Goal: Information Seeking & Learning: Learn about a topic

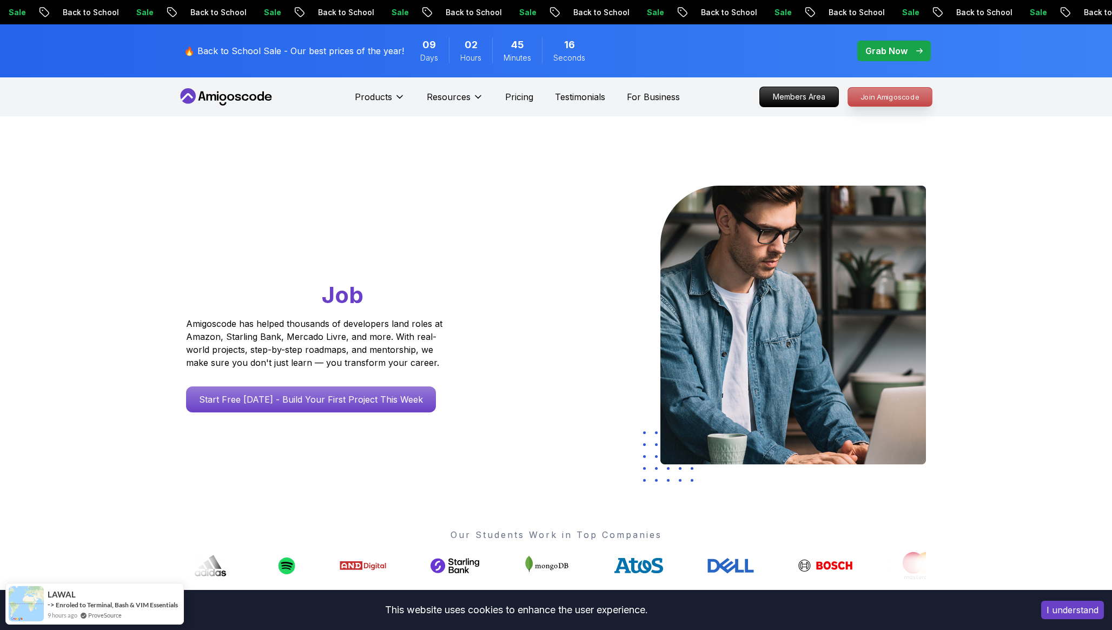
click at [863, 97] on p "Join Amigoscode" at bounding box center [890, 97] width 84 height 18
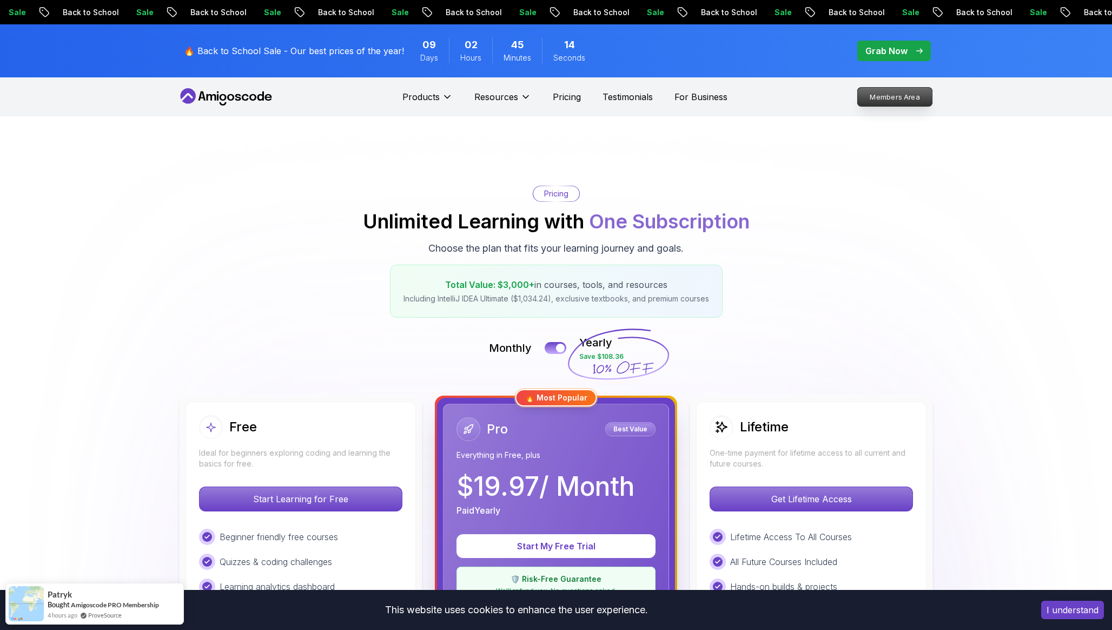
click at [864, 98] on p "Members Area" at bounding box center [895, 97] width 75 height 18
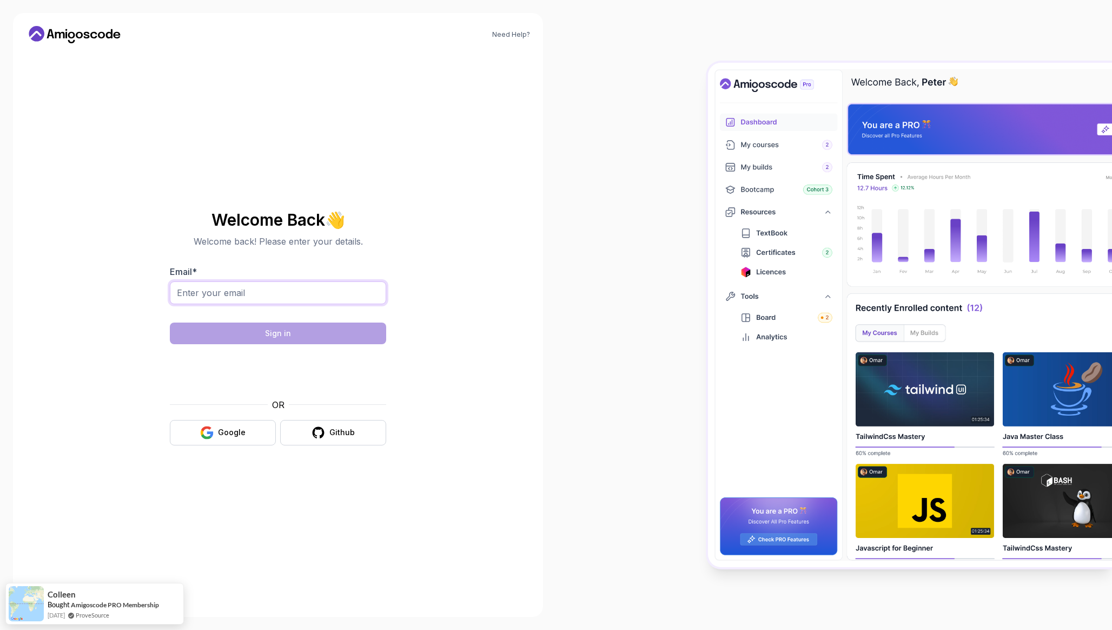
click at [252, 297] on input "Email *" at bounding box center [278, 292] width 216 height 23
type input "pierrejrpt@gmail.com"
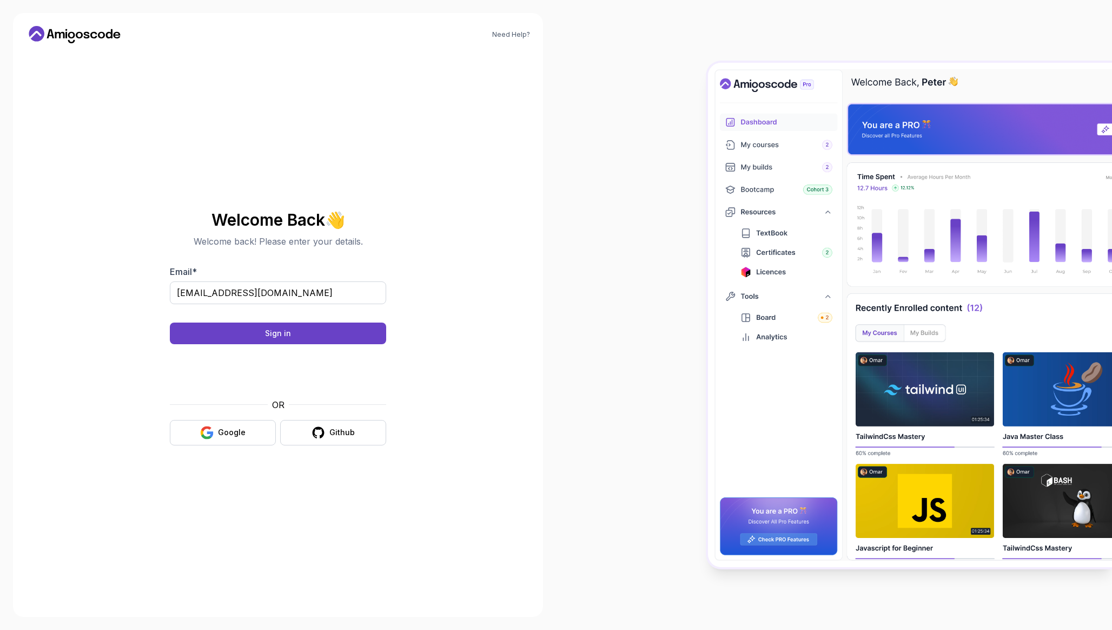
click at [717, 228] on body "Need Help? Welcome Back 👋 Welcome back! Please enter your details. Email * pier…" at bounding box center [556, 315] width 1112 height 630
click at [270, 335] on div "Sign in" at bounding box center [278, 333] width 26 height 11
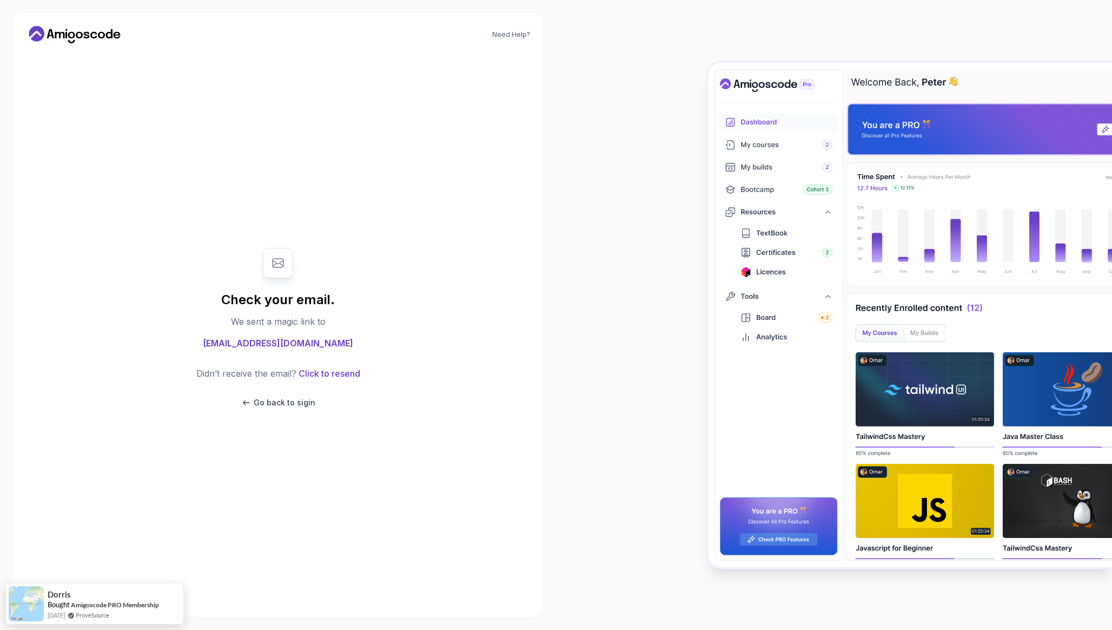
click at [327, 374] on button "Click to resend" at bounding box center [328, 373] width 64 height 13
click at [355, 388] on div "Didn’t receive the email? Click to resend Go back to sigin" at bounding box center [278, 387] width 164 height 41
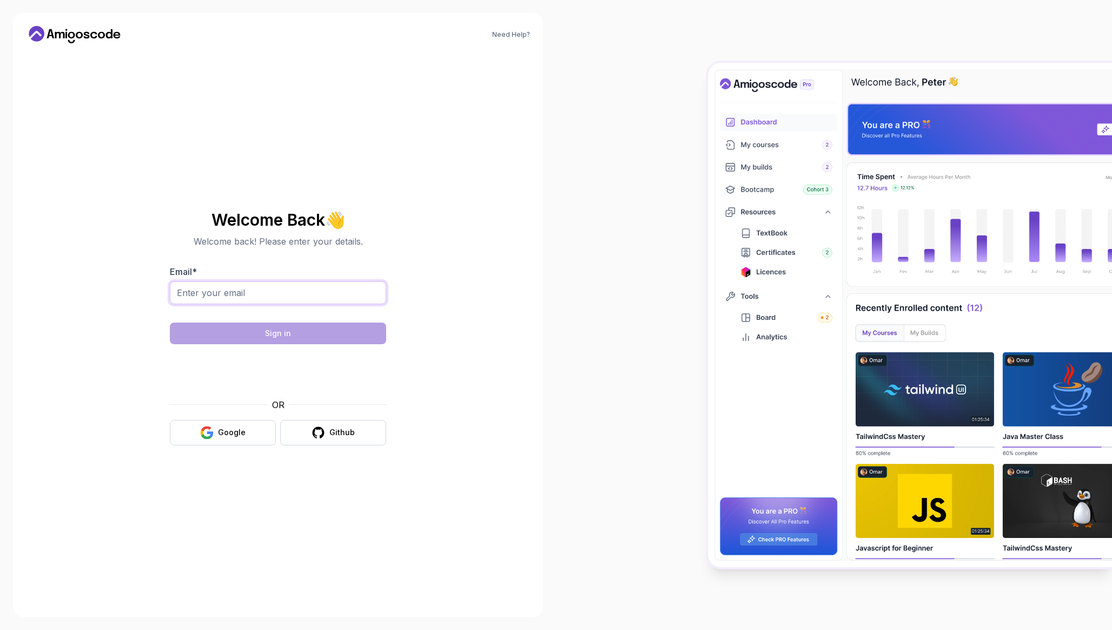
click at [331, 286] on input "Email *" at bounding box center [278, 292] width 216 height 23
type input "[EMAIL_ADDRESS][DOMAIN_NAME]"
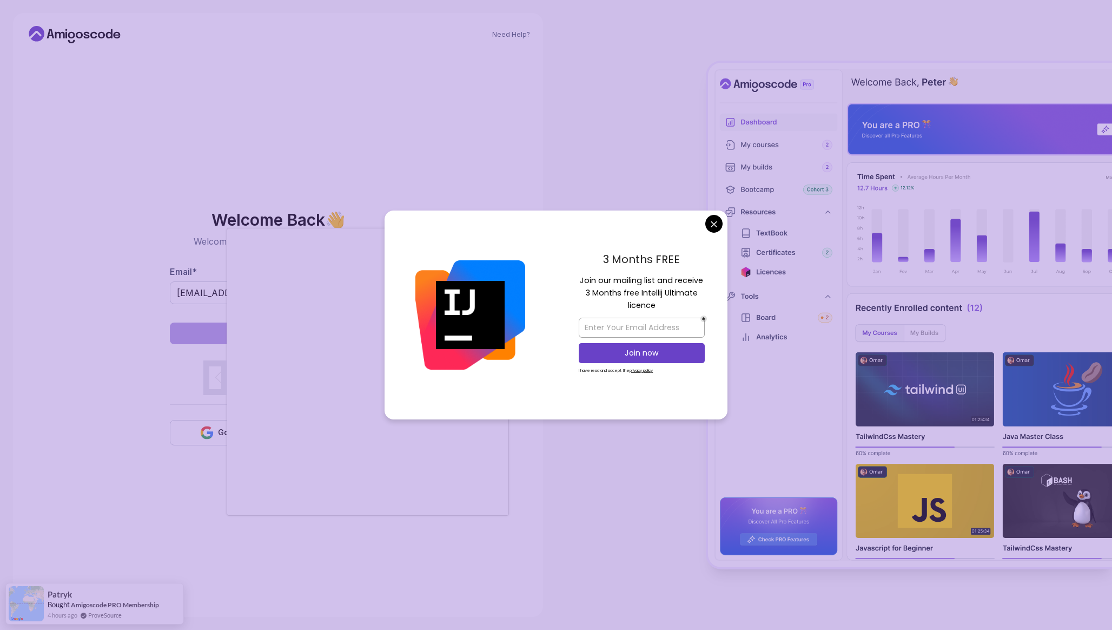
drag, startPoint x: 463, startPoint y: 380, endPoint x: 456, endPoint y: 389, distance: 11.1
click at [463, 380] on div at bounding box center [470, 314] width 171 height 209
click at [705, 231] on div "3 Months FREE Join our mailing list and receive 3 Months free Intellij Ultimate…" at bounding box center [641, 314] width 171 height 209
click at [711, 228] on body "Need Help? Welcome Back 👋 Welcome back! Please enter your details. Email * pier…" at bounding box center [556, 315] width 1112 height 630
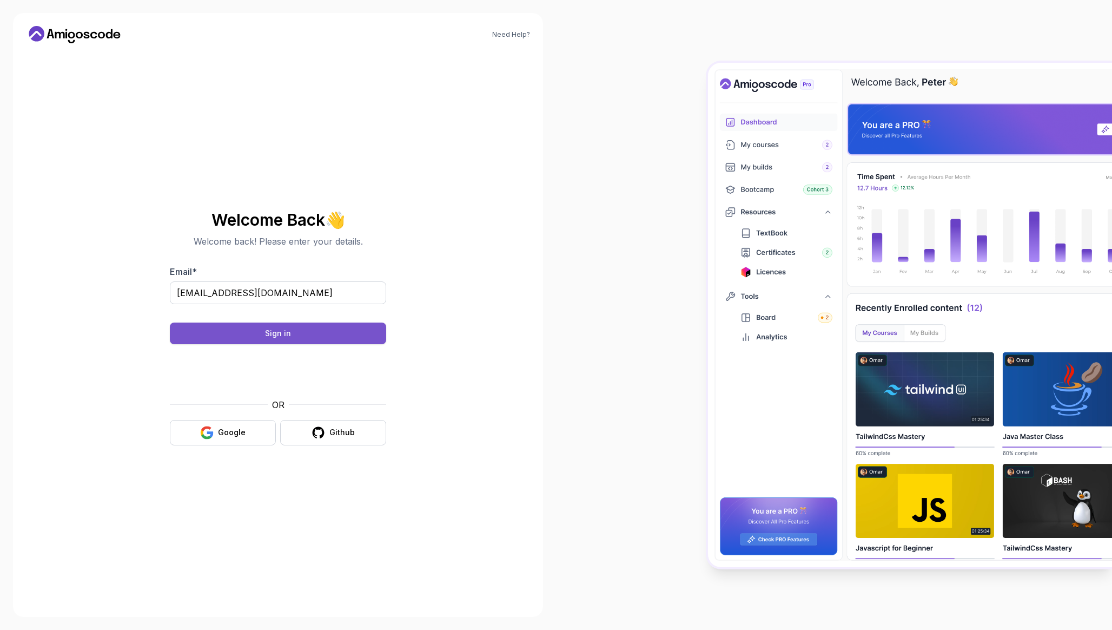
click at [329, 331] on button "Sign in" at bounding box center [278, 333] width 216 height 22
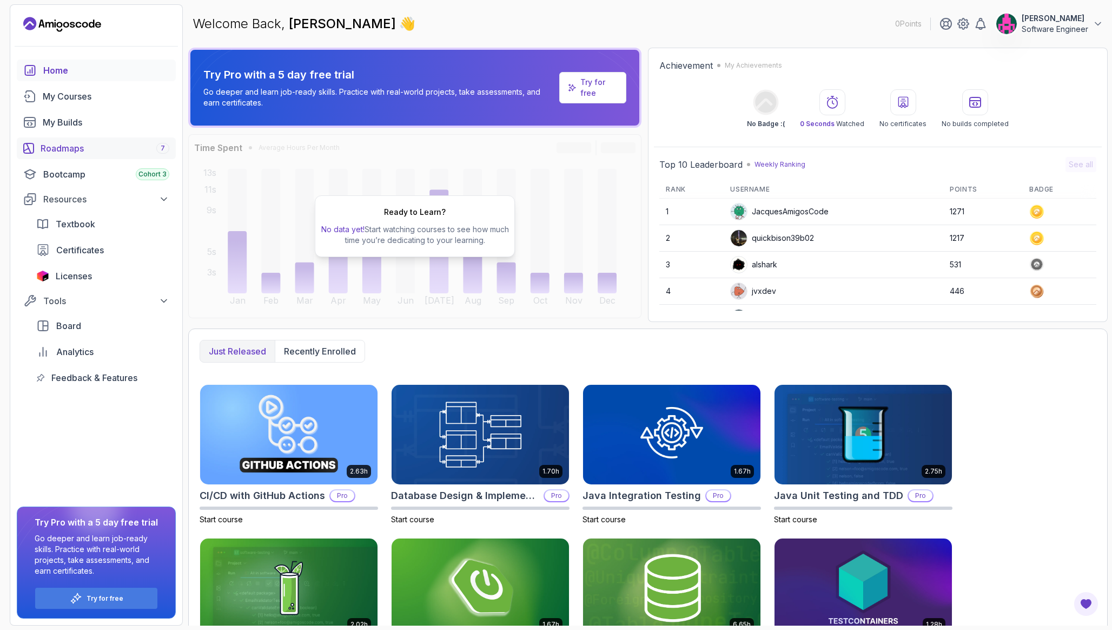
click at [115, 149] on div "Roadmaps 7" at bounding box center [105, 148] width 129 height 13
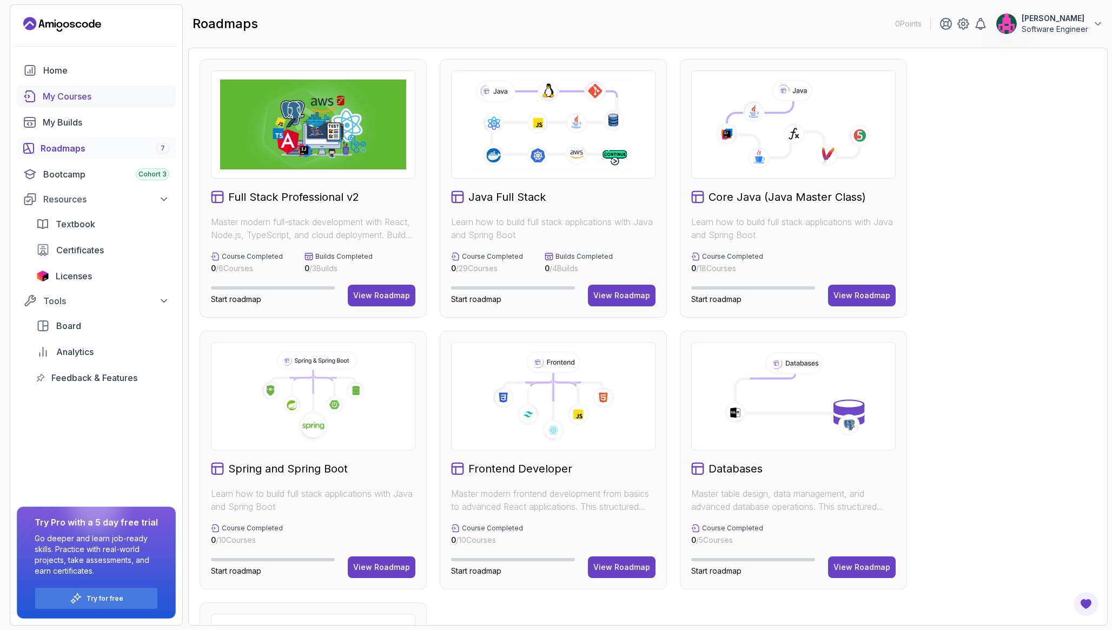
click at [97, 86] on link "My Courses" at bounding box center [96, 96] width 159 height 22
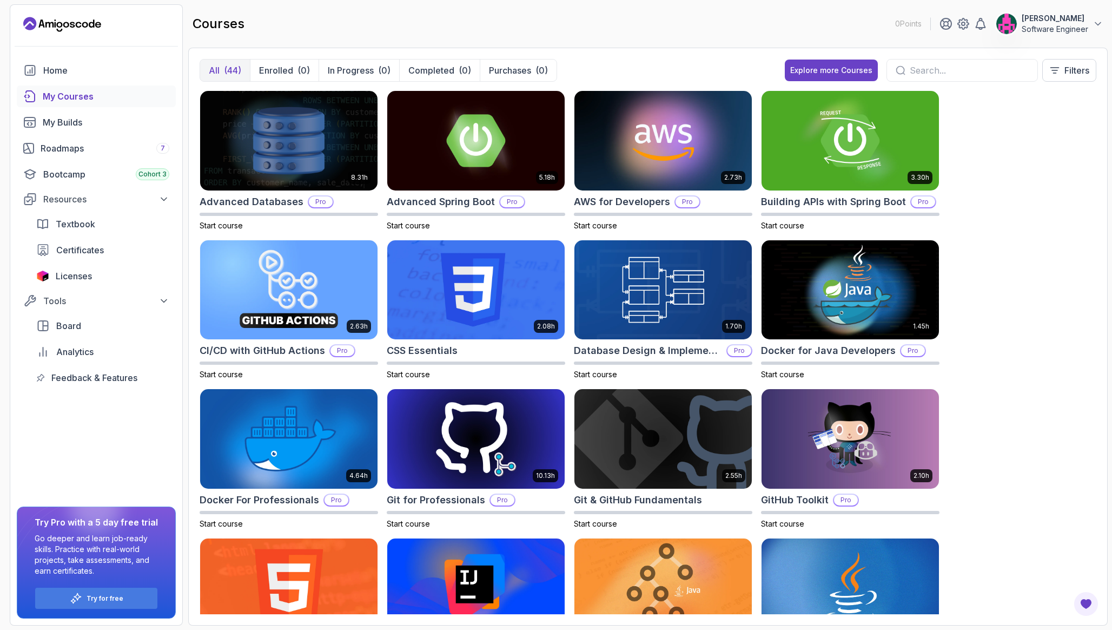
click at [946, 70] on input "text" at bounding box center [969, 70] width 119 height 13
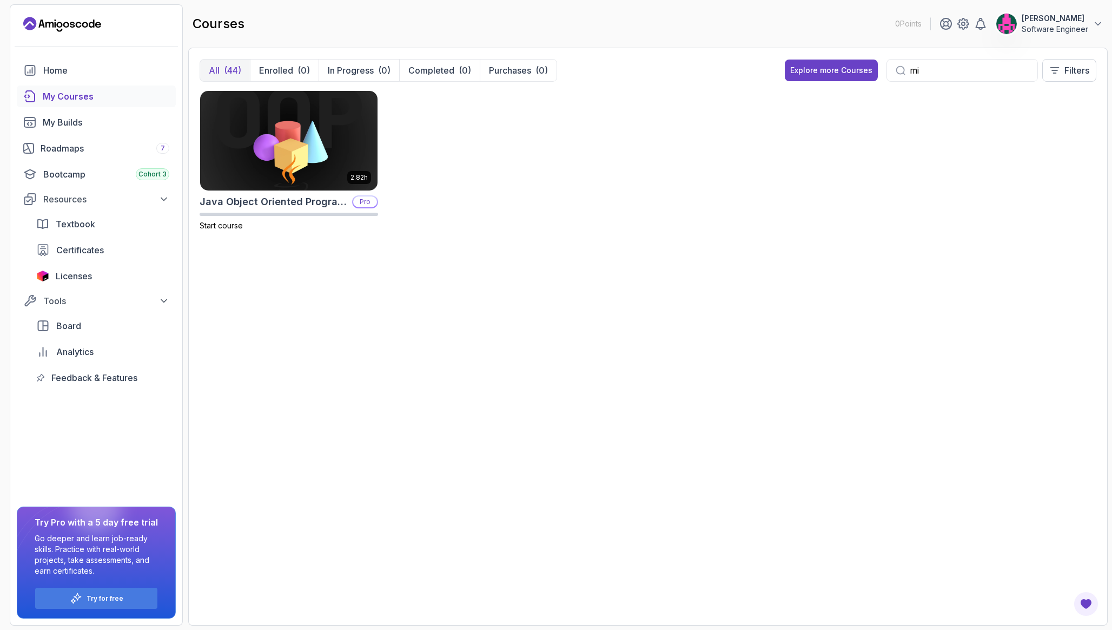
type input "m"
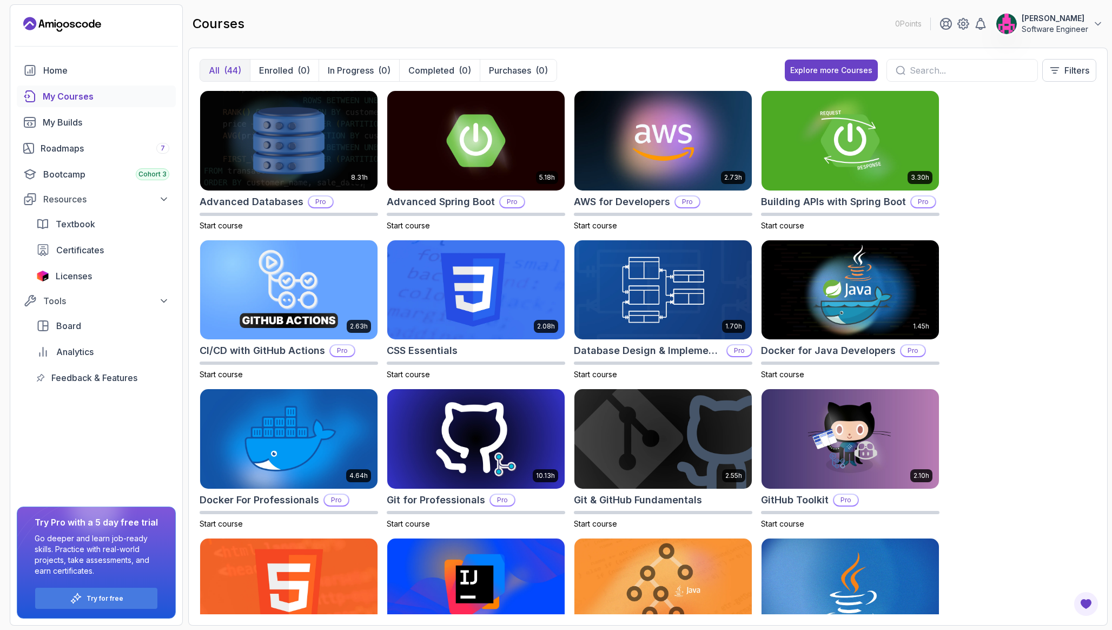
click at [1060, 32] on p "Software Engineer" at bounding box center [1055, 29] width 67 height 11
click at [1060, 30] on p "Software Engineer" at bounding box center [1055, 29] width 67 height 11
click at [85, 65] on div "Home" at bounding box center [106, 70] width 126 height 13
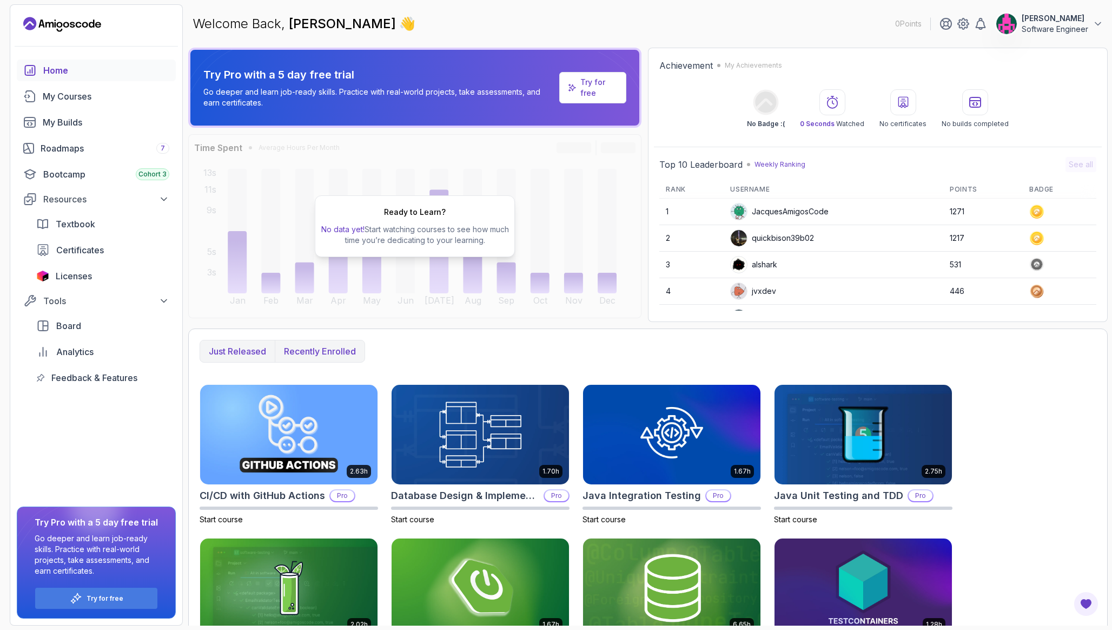
click at [334, 353] on p "Recently enrolled" at bounding box center [320, 351] width 72 height 13
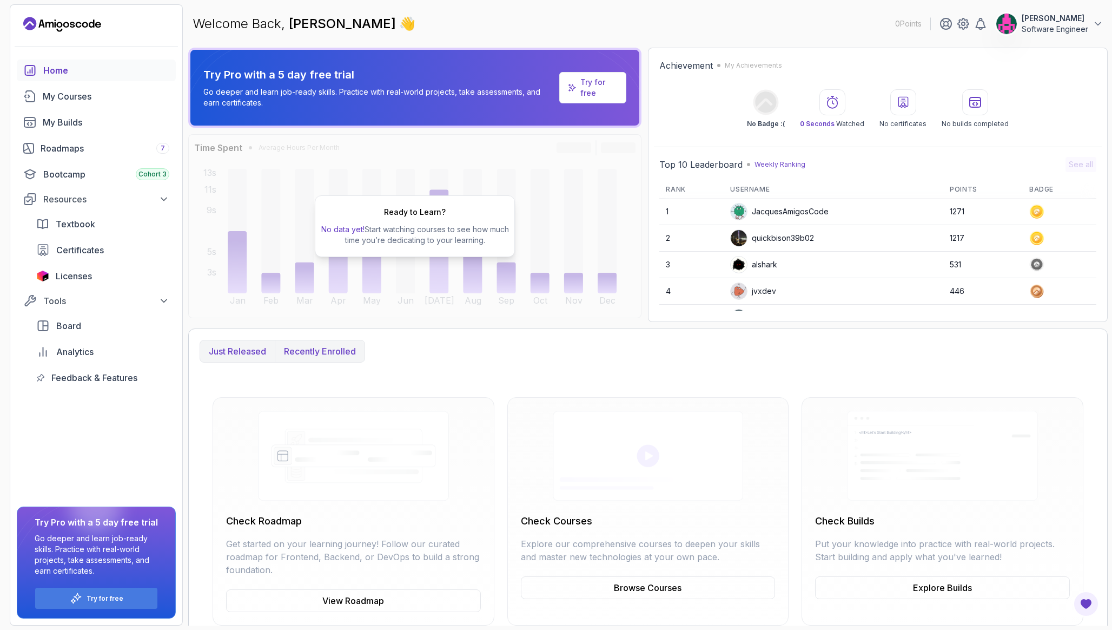
click at [239, 351] on p "Just released" at bounding box center [237, 351] width 57 height 13
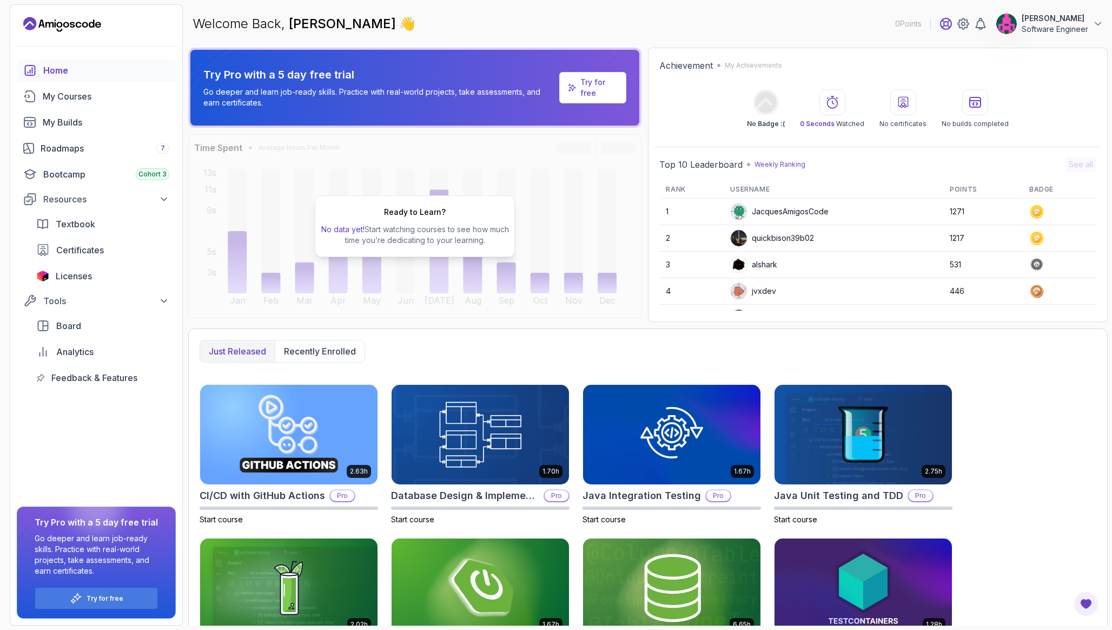
click at [939, 28] on icon at bounding box center [945, 23] width 13 height 13
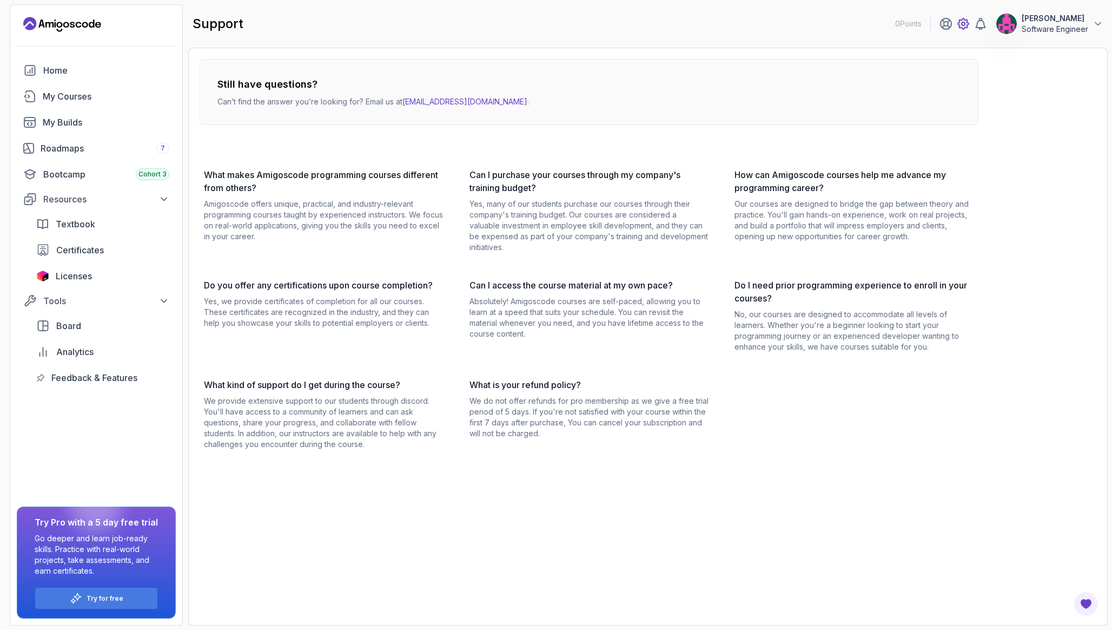
click at [957, 23] on icon at bounding box center [963, 23] width 13 height 13
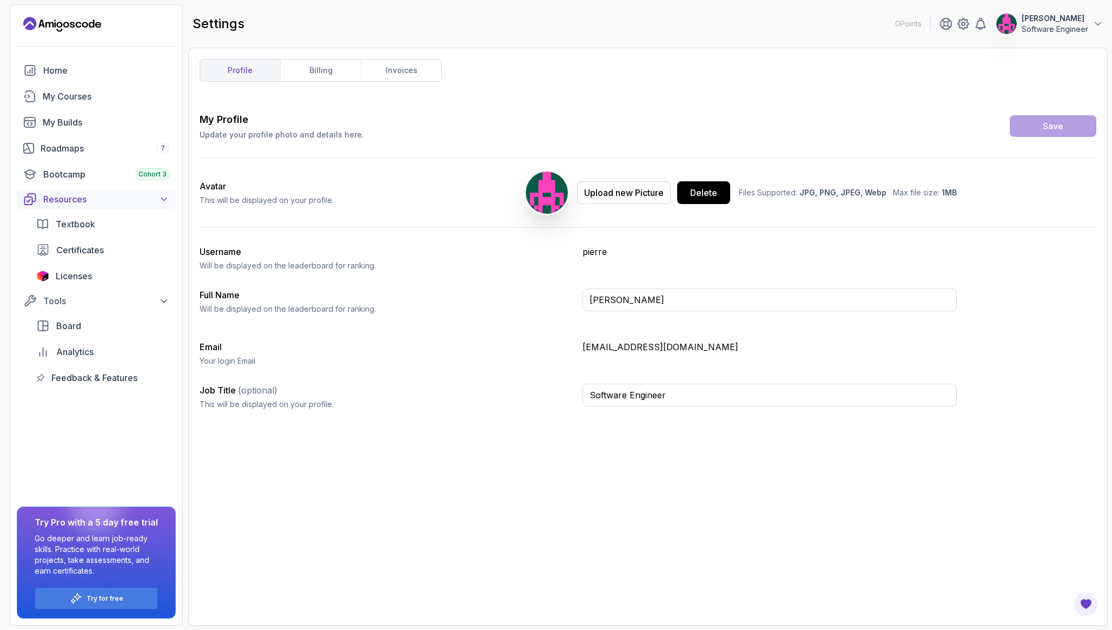
click at [148, 200] on div "Resources" at bounding box center [106, 199] width 126 height 13
click at [57, 98] on div "My Courses" at bounding box center [106, 96] width 127 height 13
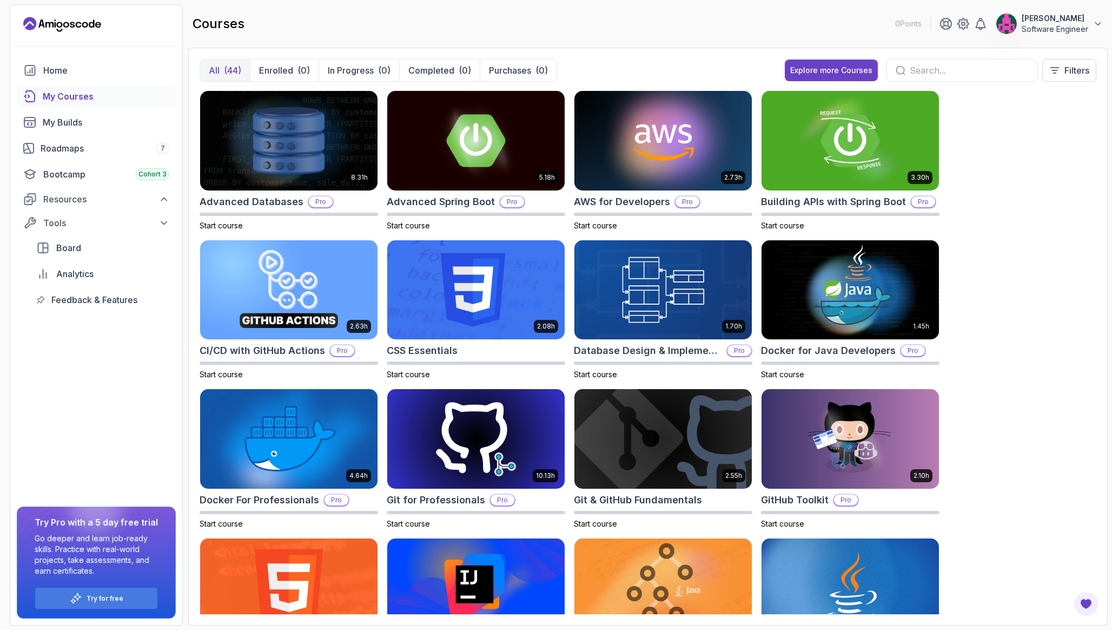
click at [1022, 26] on p "Software Engineer" at bounding box center [1055, 29] width 67 height 11
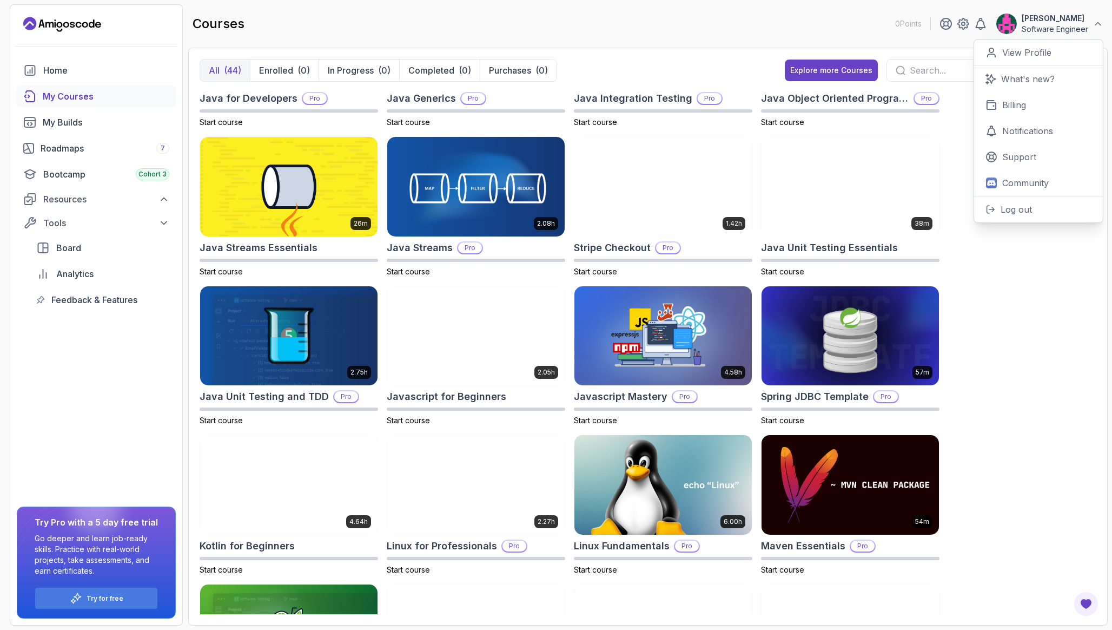
scroll to position [1121, 0]
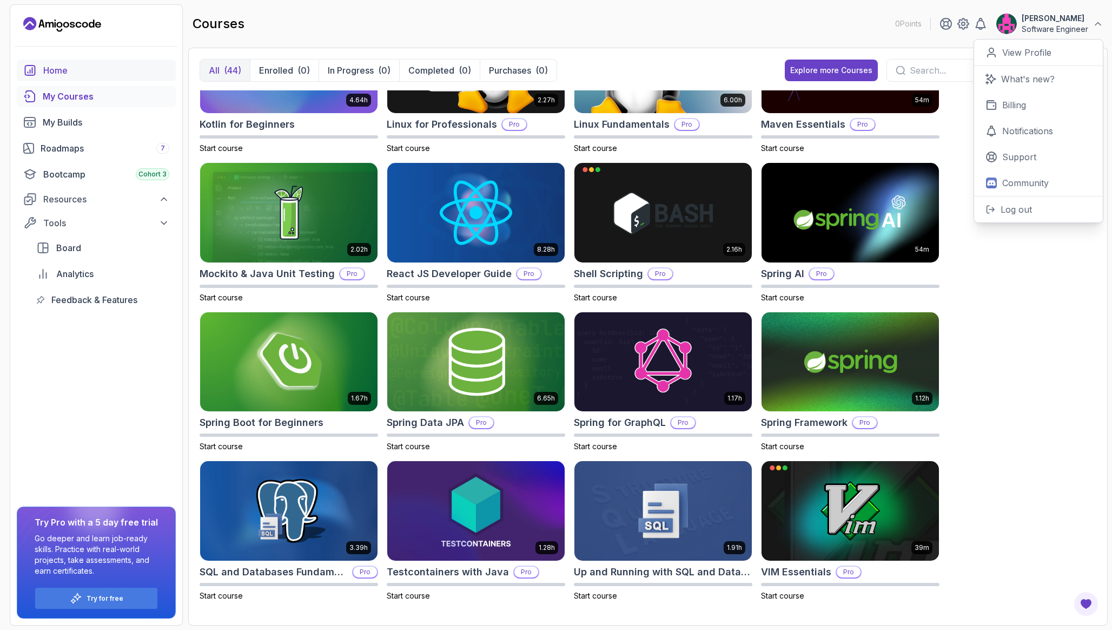
click at [45, 69] on div "Home" at bounding box center [106, 70] width 126 height 13
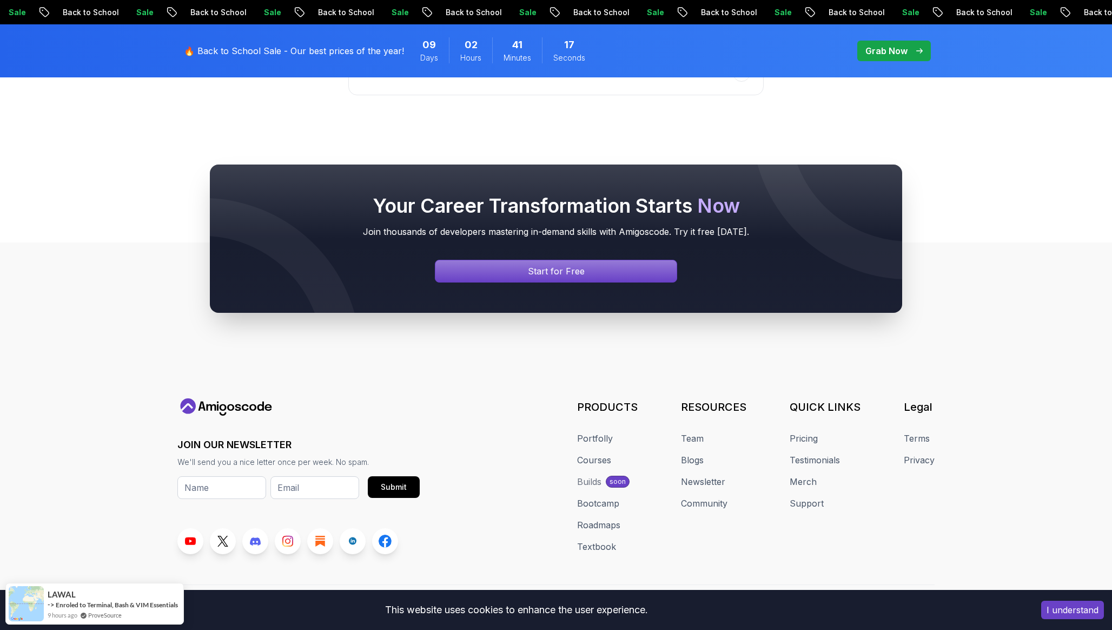
scroll to position [4829, 0]
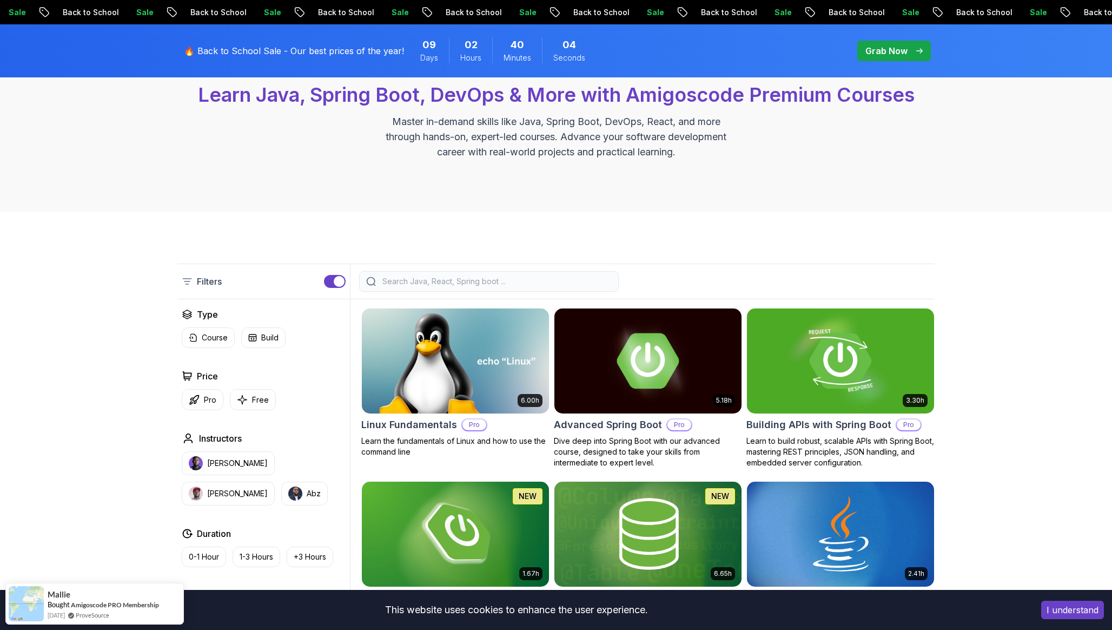
scroll to position [0, 0]
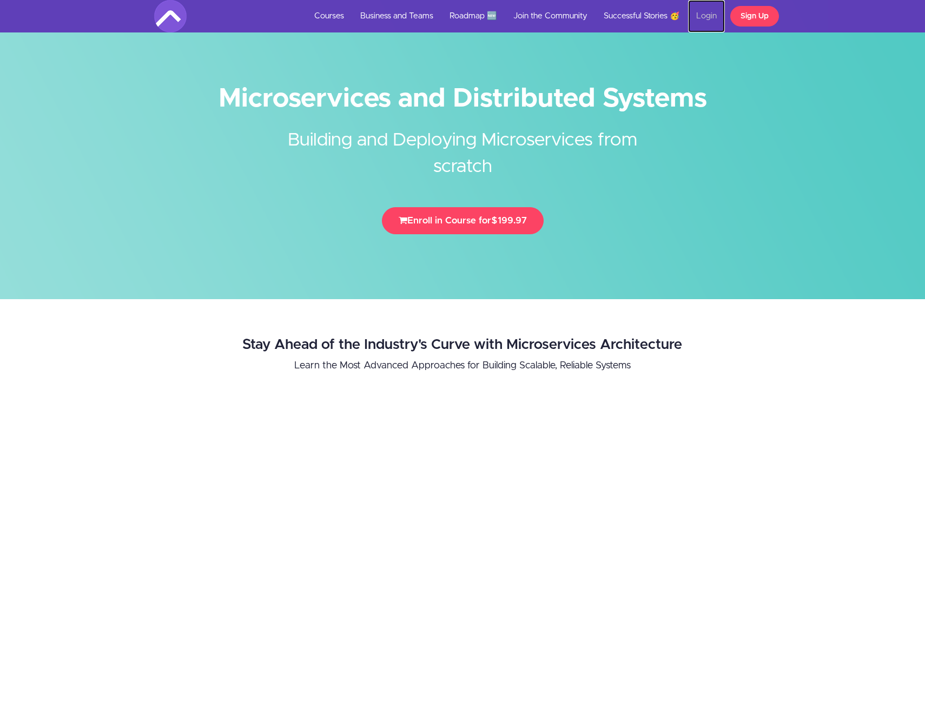
click at [708, 13] on link "Login" at bounding box center [706, 16] width 37 height 32
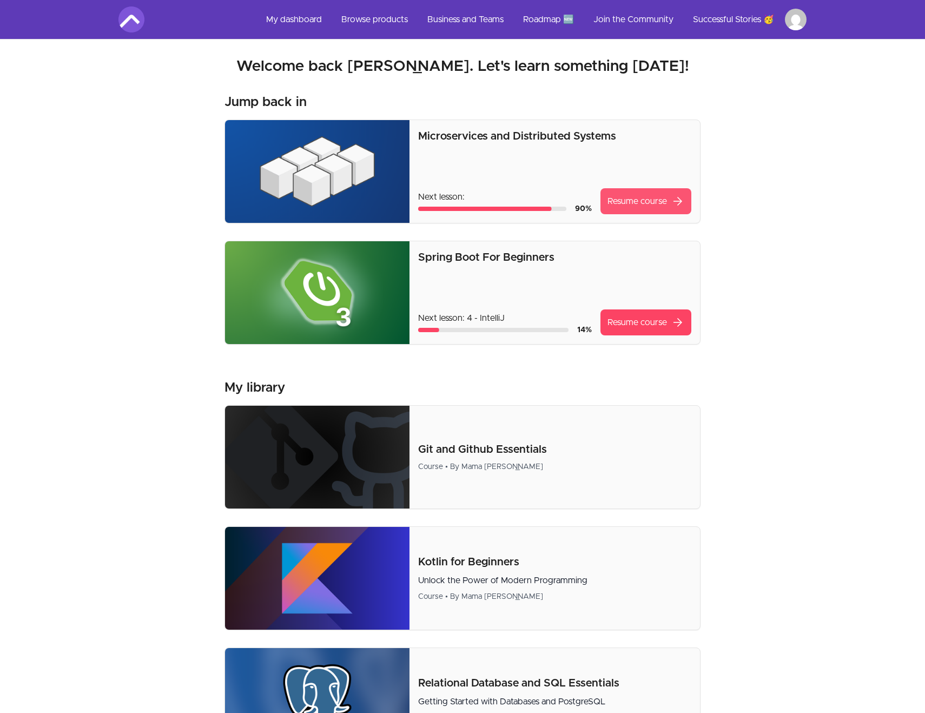
click at [661, 199] on link "Resume course arrow_forward" at bounding box center [645, 201] width 91 height 26
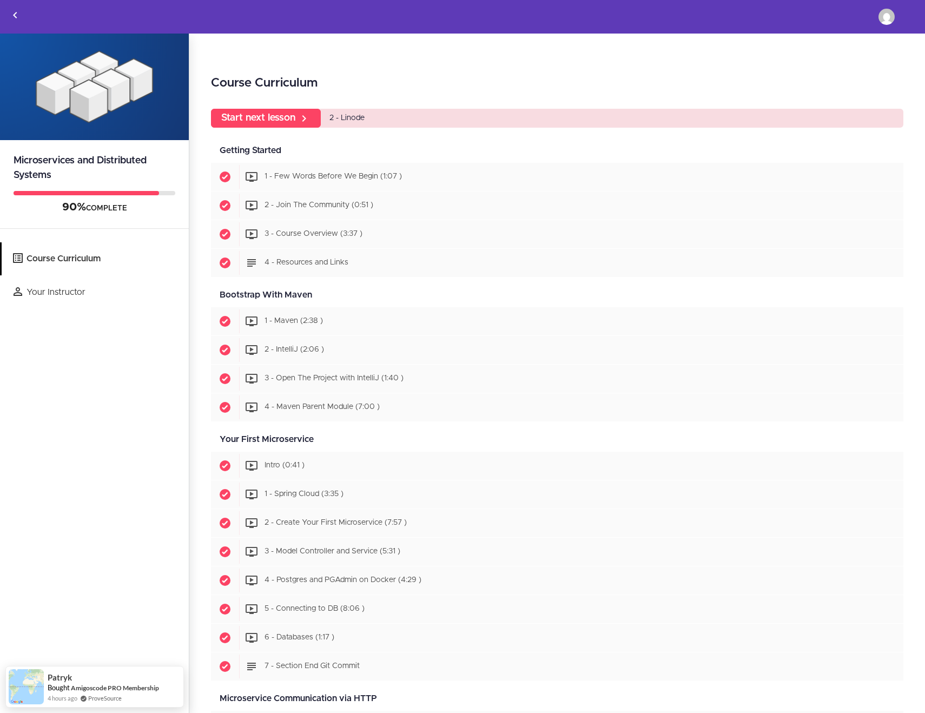
click at [452, 63] on div "Course Curriculum Start next lesson 2 - Linode Getting Started Available in day…" at bounding box center [557, 374] width 736 height 680
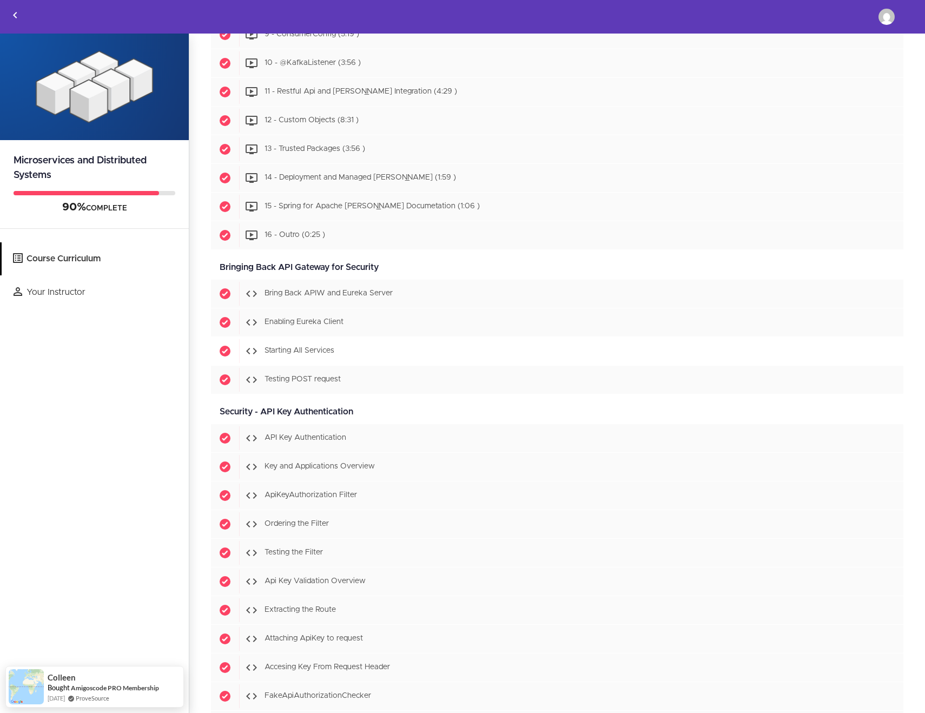
scroll to position [5452, 0]
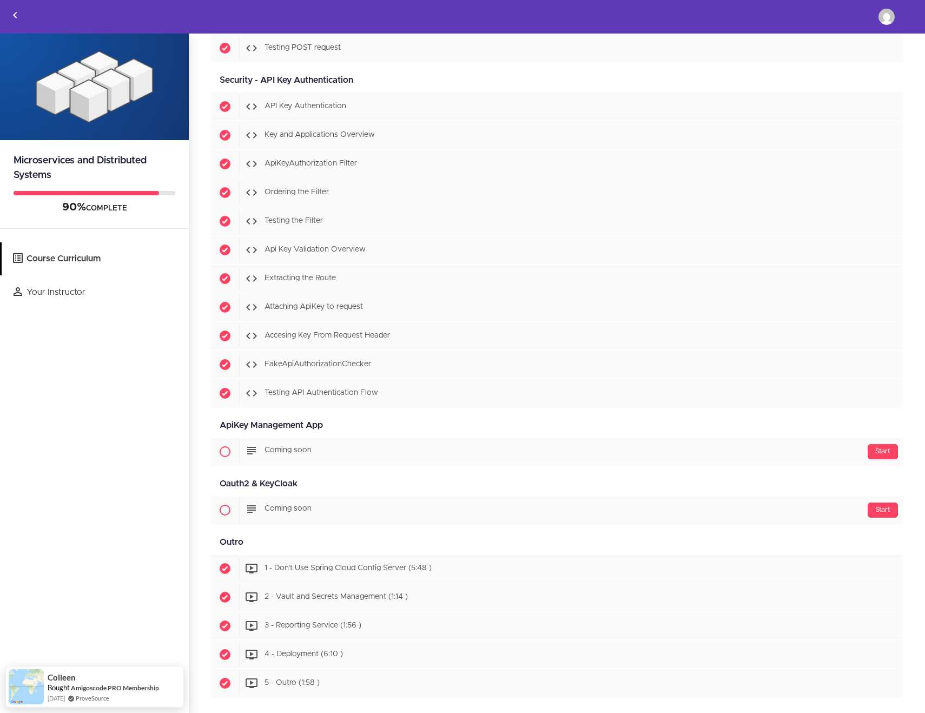
click at [204, 410] on div "Security - API Key Authentication Available in days days after you enroll Start…" at bounding box center [557, 240] width 709 height 345
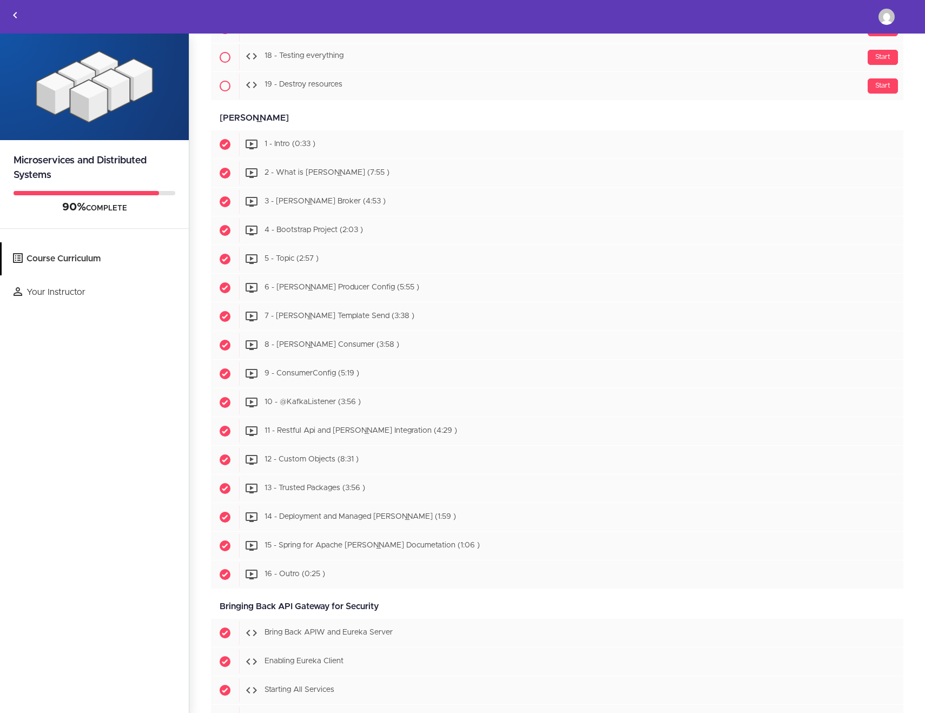
scroll to position [4699, 0]
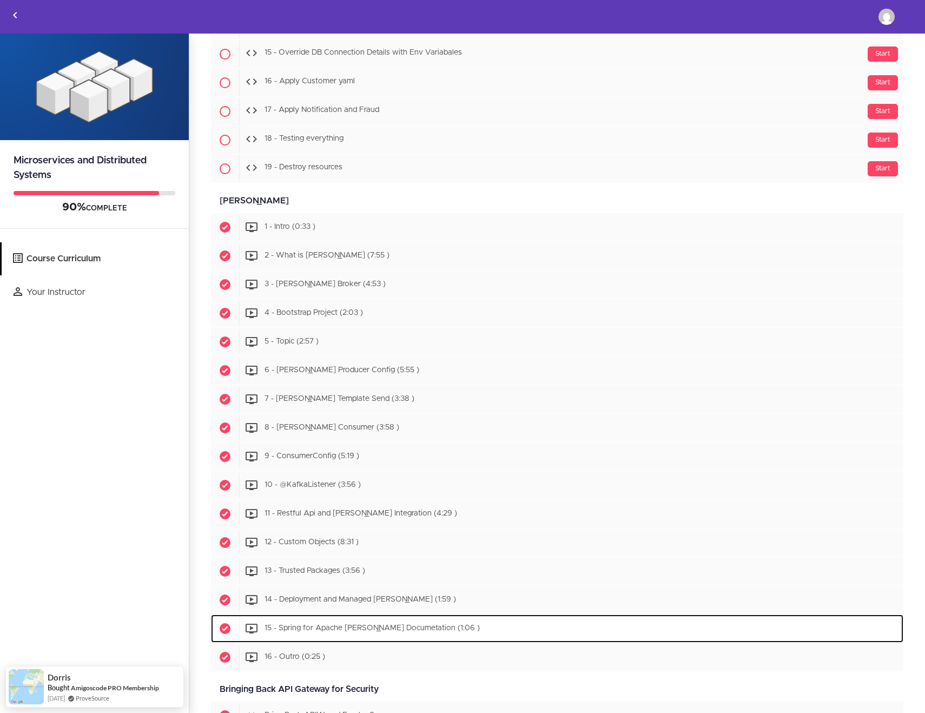
click at [416, 631] on span "15 - Spring for Apache Kafka Documetation (1:06 )" at bounding box center [371, 629] width 215 height 8
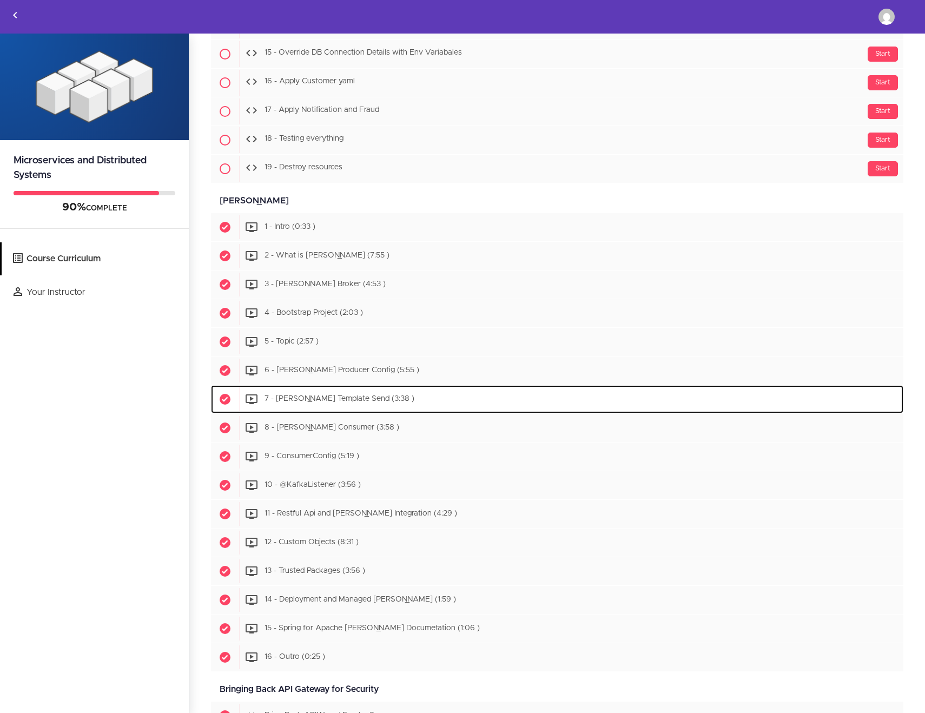
click at [370, 399] on span "7 - Kafka Template Send (3:38 )" at bounding box center [339, 399] width 150 height 8
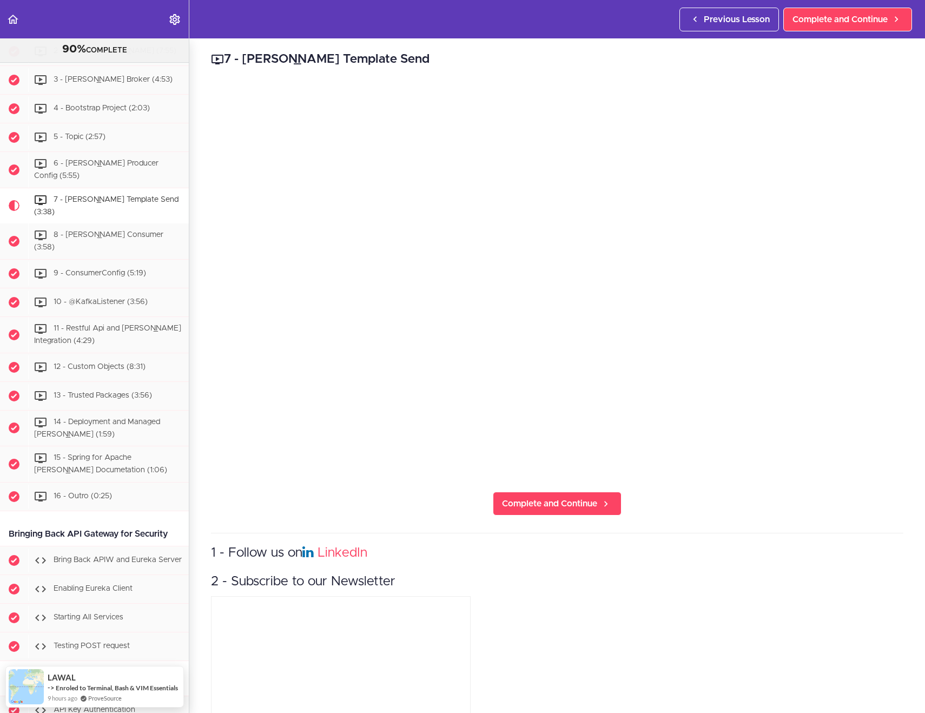
scroll to position [4, 0]
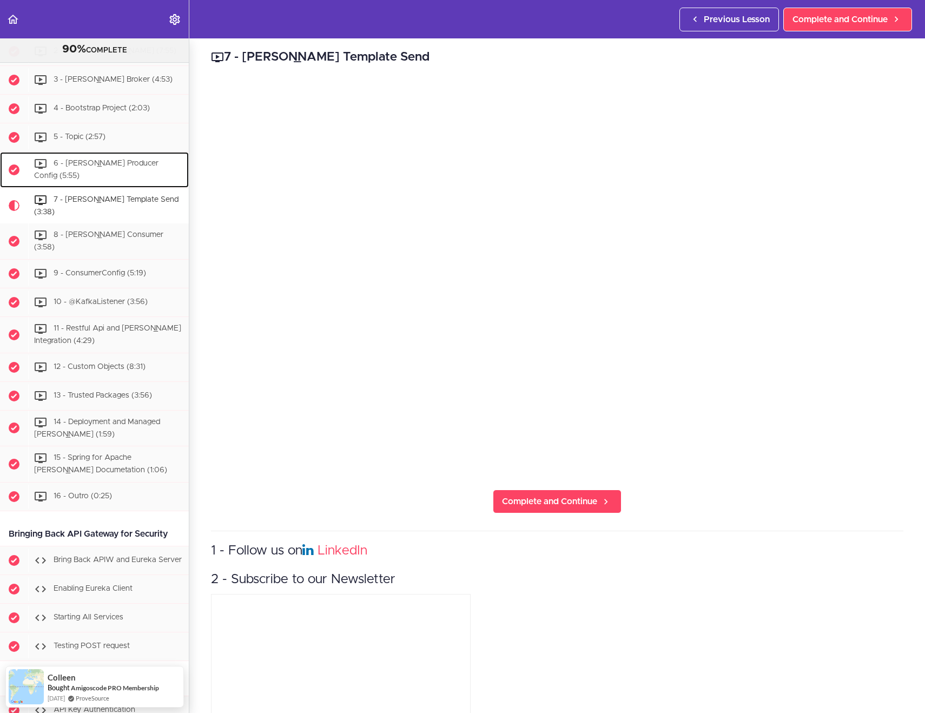
click at [146, 160] on span "6 - [PERSON_NAME] Producer Config (5:55)" at bounding box center [96, 170] width 124 height 20
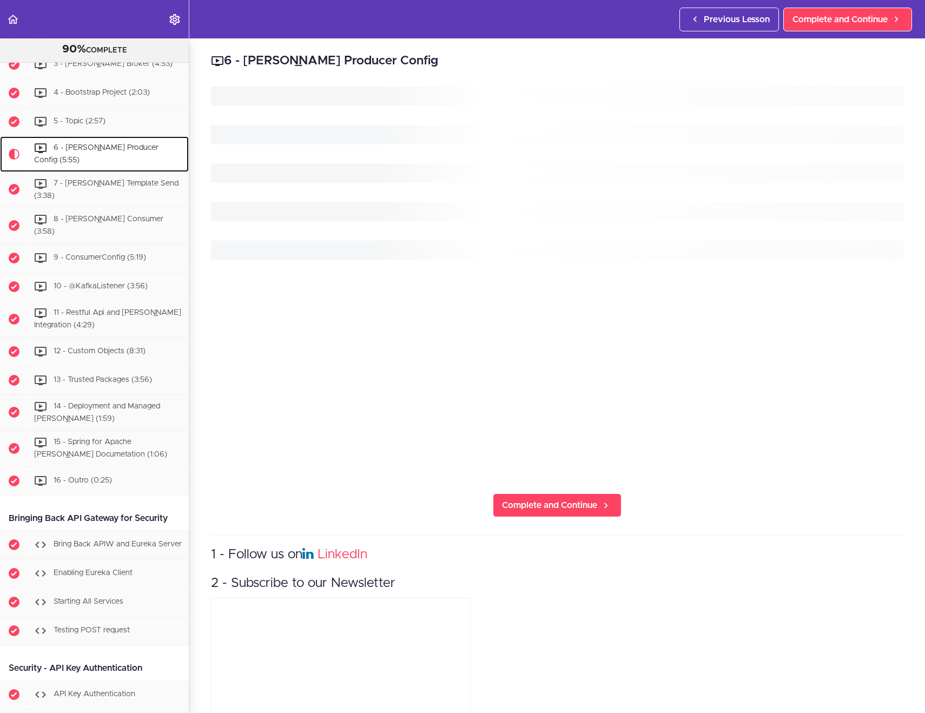
scroll to position [5301, 0]
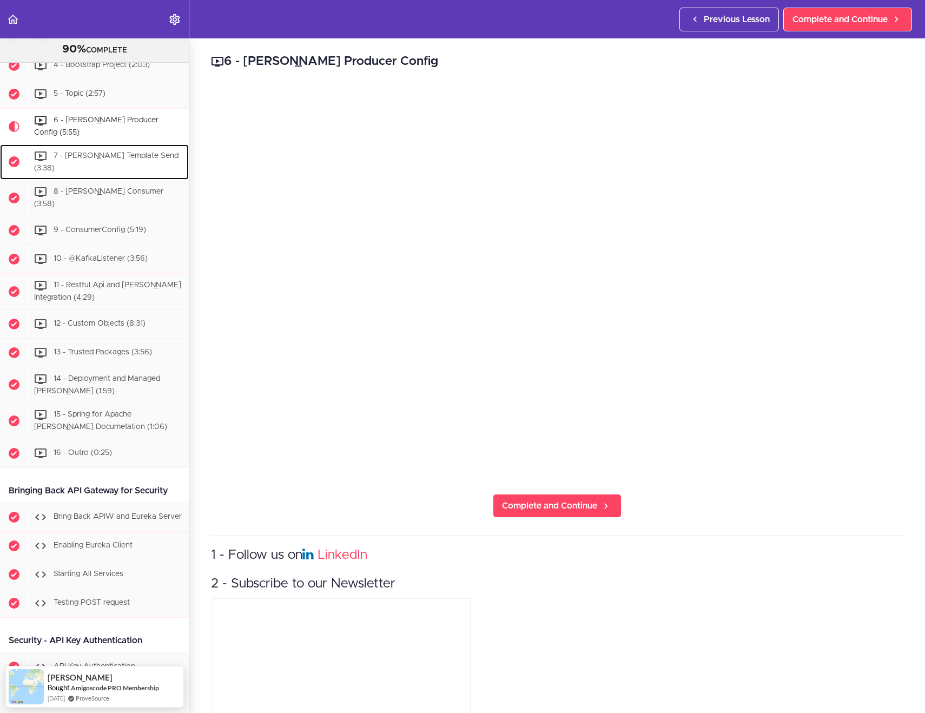
click at [151, 152] on span "7 - [PERSON_NAME] Template Send (3:38)" at bounding box center [106, 162] width 144 height 20
click at [140, 152] on span "7 - [PERSON_NAME] Template Send (3:38)" at bounding box center [106, 162] width 144 height 20
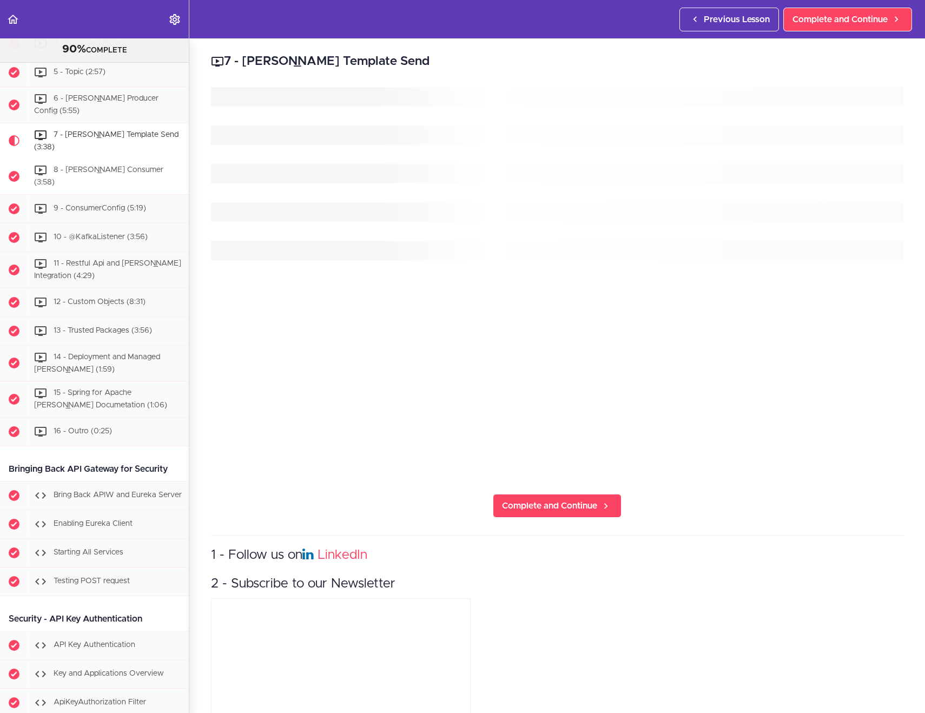
scroll to position [5330, 0]
